Goal: Transaction & Acquisition: Book appointment/travel/reservation

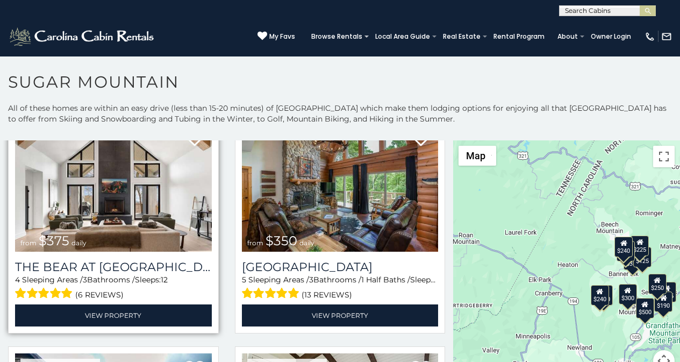
scroll to position [202, 0]
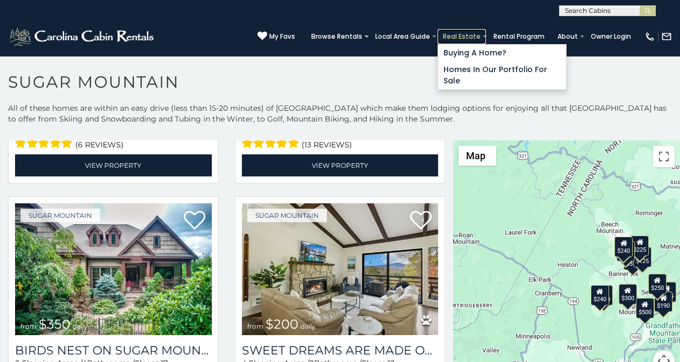
click at [475, 34] on link "Real Estate" at bounding box center [462, 36] width 48 height 15
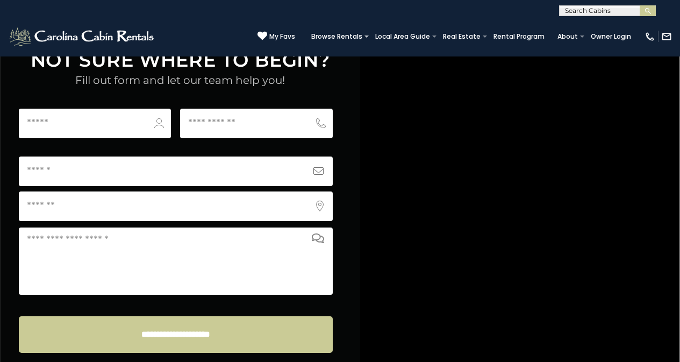
scroll to position [4219, 0]
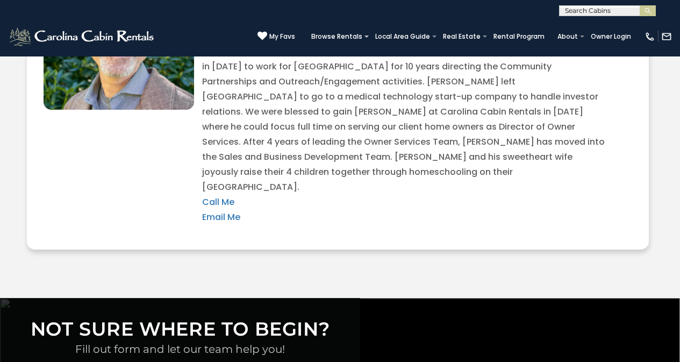
scroll to position [3906, 0]
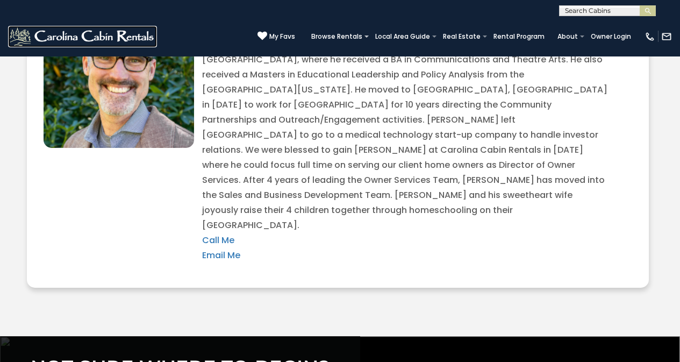
click at [11, 42] on img at bounding box center [82, 37] width 149 height 22
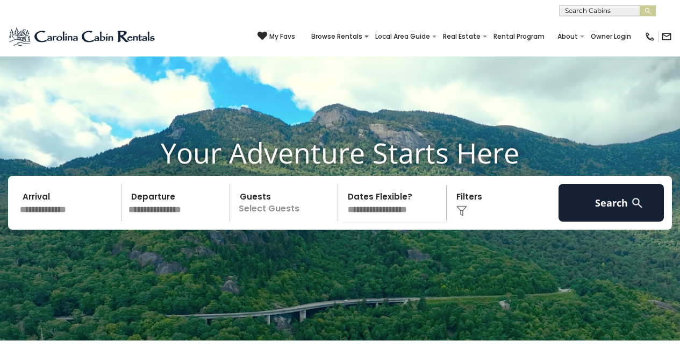
scroll to position [576, 0]
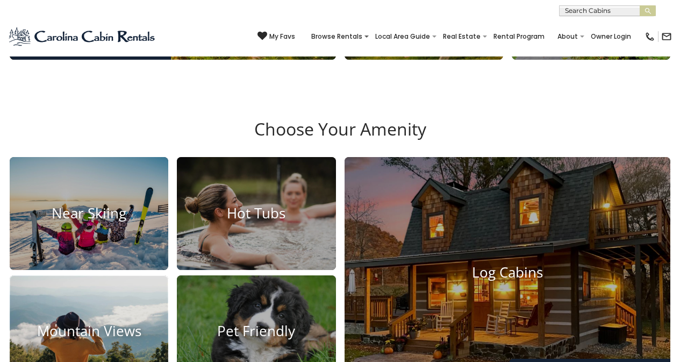
click at [27, 269] on img at bounding box center [89, 331] width 175 height 124
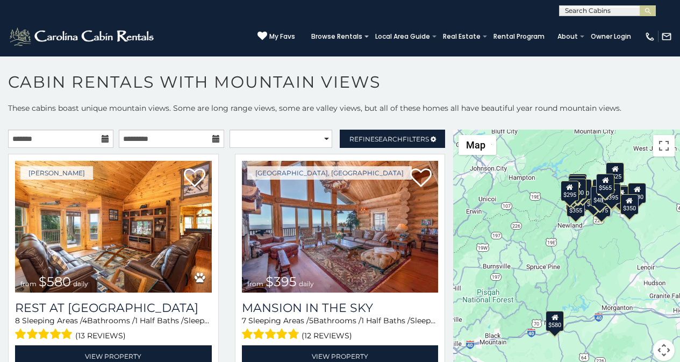
click at [146, 105] on p "These cabins boast unique mountain views. Some are long range views, some are v…" at bounding box center [340, 114] width 680 height 22
